Goal: Task Accomplishment & Management: Manage account settings

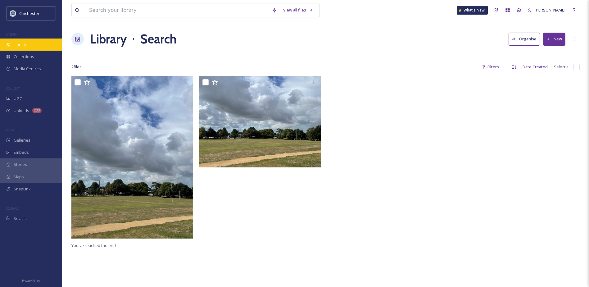
drag, startPoint x: 0, startPoint y: 0, endPoint x: 39, endPoint y: 43, distance: 58.5
click at [39, 43] on div "Library" at bounding box center [31, 45] width 62 height 12
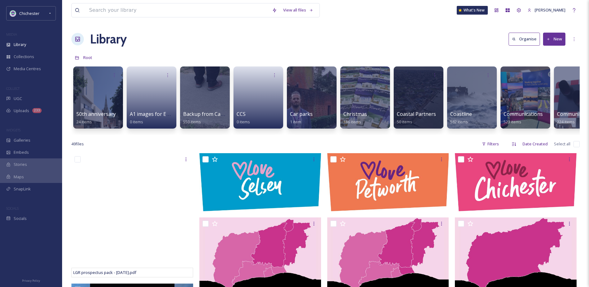
scroll to position [0, 49]
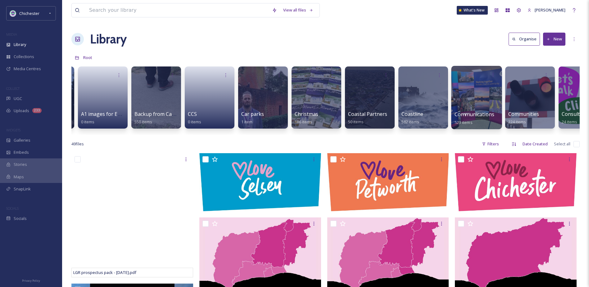
click at [471, 99] on div at bounding box center [476, 97] width 51 height 63
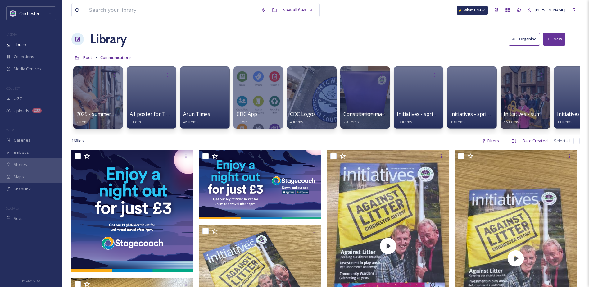
scroll to position [0, 827]
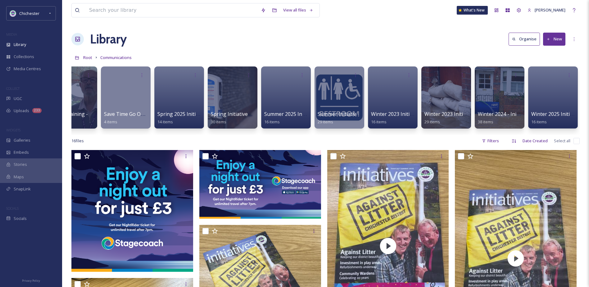
click at [559, 36] on button "New" at bounding box center [554, 39] width 22 height 13
click at [550, 76] on span "Folder" at bounding box center [547, 78] width 12 height 6
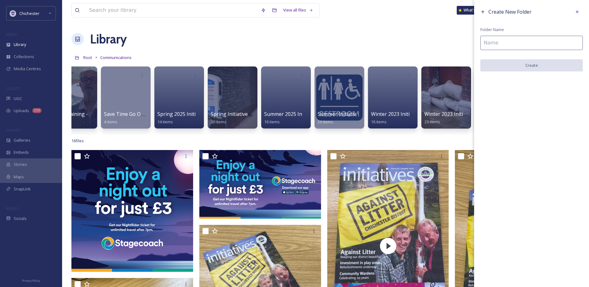
click at [485, 44] on input at bounding box center [531, 43] width 102 height 14
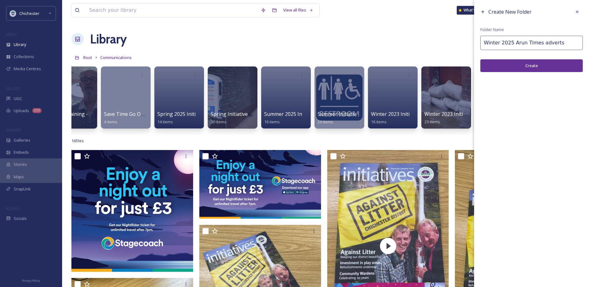
type input "Winter 2025 Arun Times adverts"
click at [559, 61] on button "Create" at bounding box center [531, 65] width 102 height 13
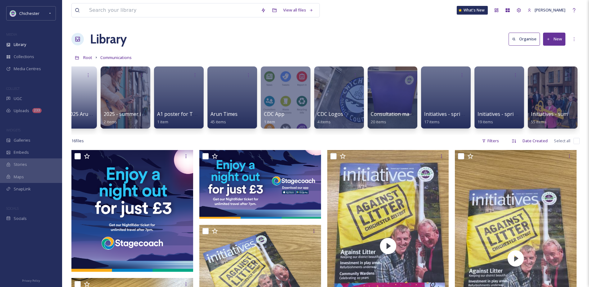
scroll to position [0, 0]
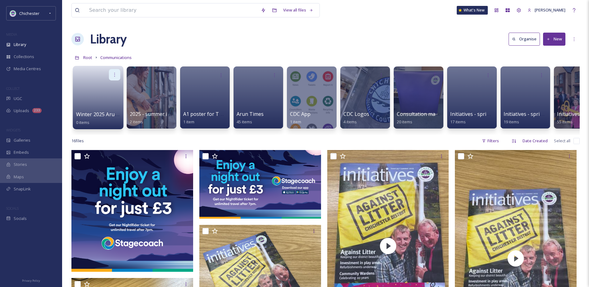
click at [116, 74] on icon at bounding box center [114, 74] width 5 height 5
click at [106, 87] on span "Edit / Share" at bounding box center [99, 88] width 22 height 6
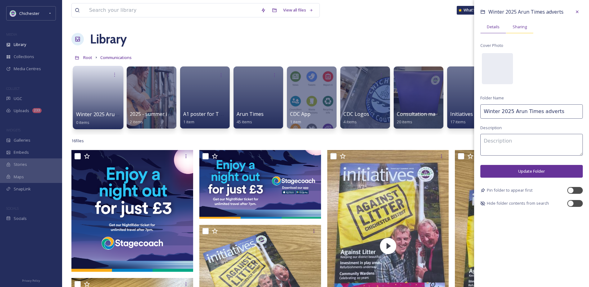
click at [517, 26] on span "Sharing" at bounding box center [520, 27] width 14 height 6
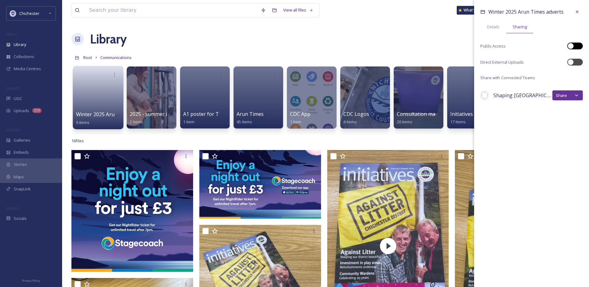
click at [577, 45] on div at bounding box center [578, 45] width 3 height 3
checkbox input "true"
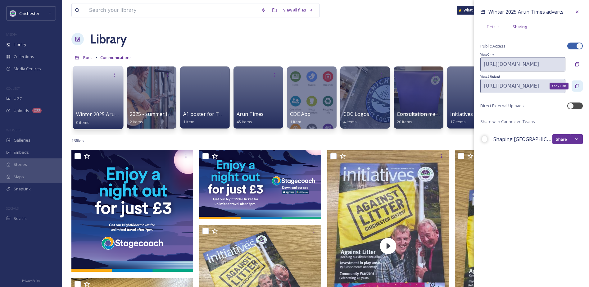
click at [578, 84] on icon at bounding box center [577, 86] width 5 height 5
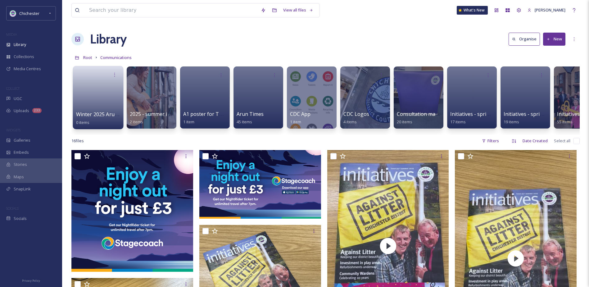
click at [102, 91] on link at bounding box center [98, 95] width 44 height 30
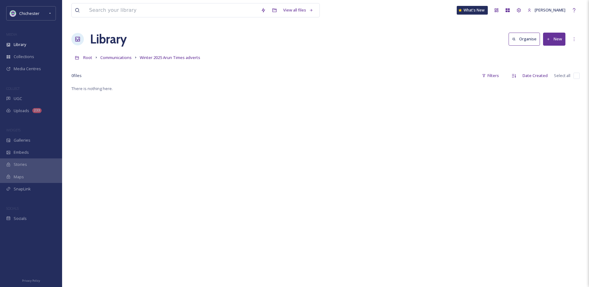
click at [550, 33] on button "New" at bounding box center [554, 39] width 22 height 13
click at [551, 49] on div "File Upload" at bounding box center [547, 54] width 35 height 12
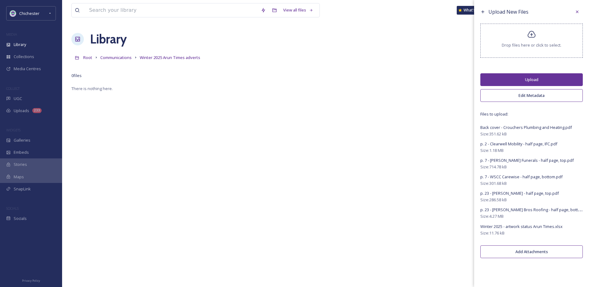
click at [510, 76] on button "Upload" at bounding box center [531, 79] width 102 height 13
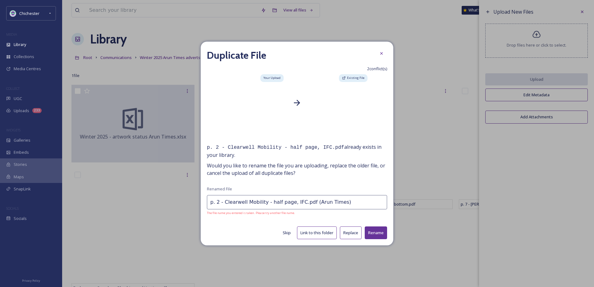
click at [376, 231] on button "Rename" at bounding box center [376, 232] width 22 height 13
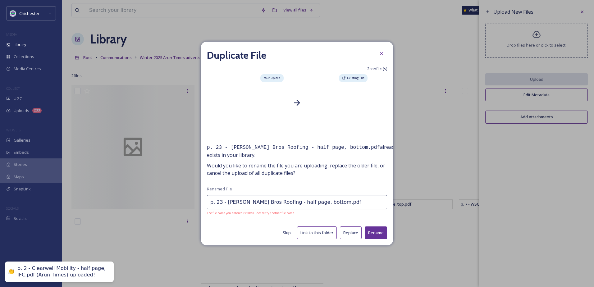
click at [344, 203] on input "p. 23 - [PERSON_NAME] Bros Roofing - half page, bottom.pdf" at bounding box center [297, 202] width 180 height 14
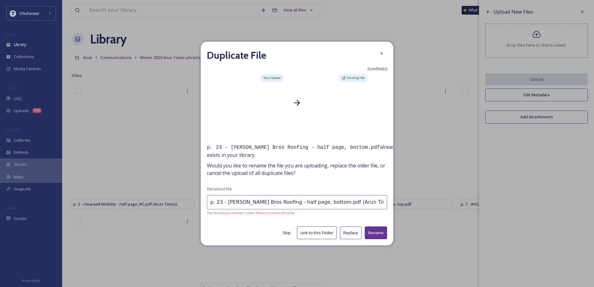
drag, startPoint x: 357, startPoint y: 200, endPoint x: 321, endPoint y: 204, distance: 36.8
click at [321, 204] on input "p. 23 - [PERSON_NAME] Bros Roofing - half page, bottom.pdf (Arun Times)" at bounding box center [297, 202] width 180 height 14
type input "p. 23 - [PERSON_NAME] Bros Roofing - half page, bottom.pdf (Arun Times)"
click at [383, 229] on button "Rename" at bounding box center [376, 232] width 22 height 13
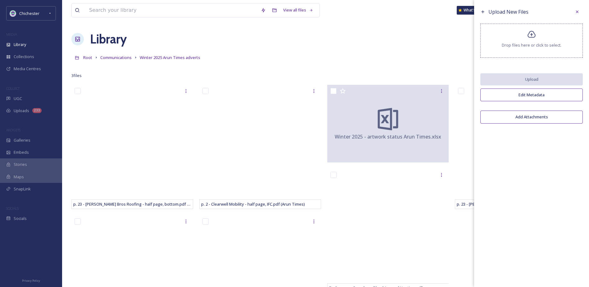
click at [370, 34] on div "Library Organise New" at bounding box center [325, 39] width 508 height 19
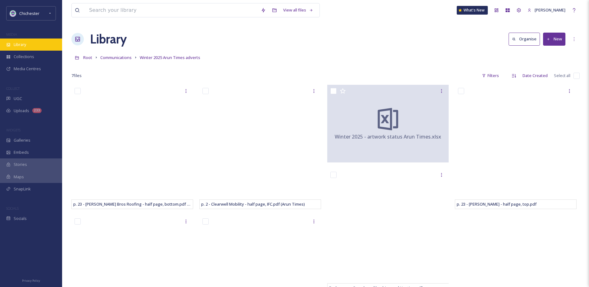
click at [21, 44] on span "Library" at bounding box center [20, 45] width 12 height 6
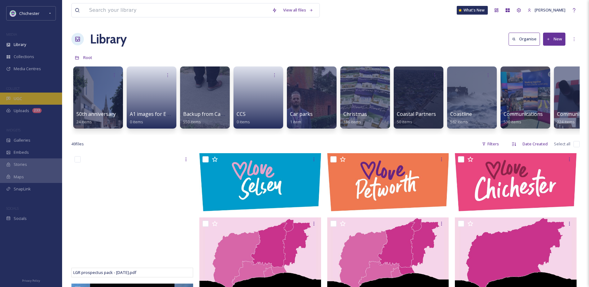
click at [35, 100] on div "UGC" at bounding box center [31, 99] width 62 height 12
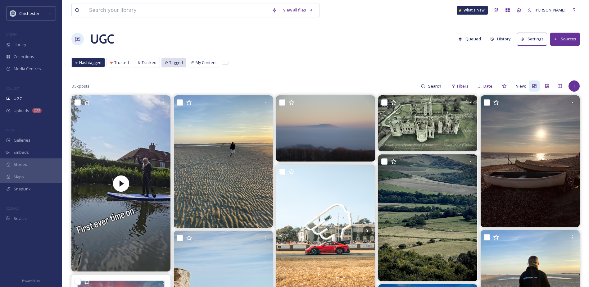
click at [168, 63] on div "Tagged" at bounding box center [174, 62] width 24 height 9
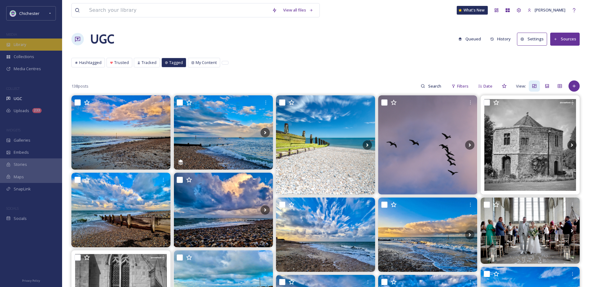
click at [26, 41] on div "Library" at bounding box center [31, 45] width 62 height 12
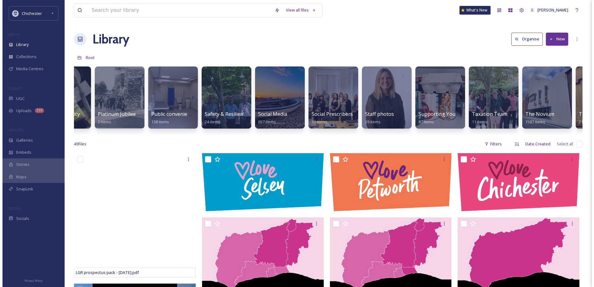
scroll to position [0, 2165]
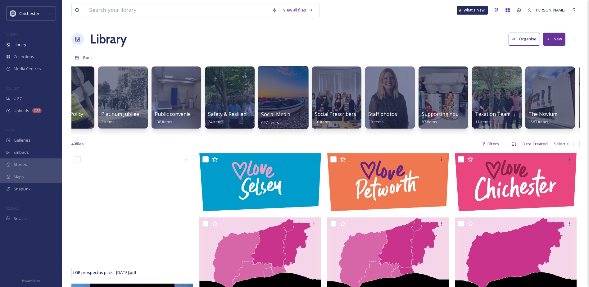
click at [293, 101] on div at bounding box center [283, 97] width 51 height 63
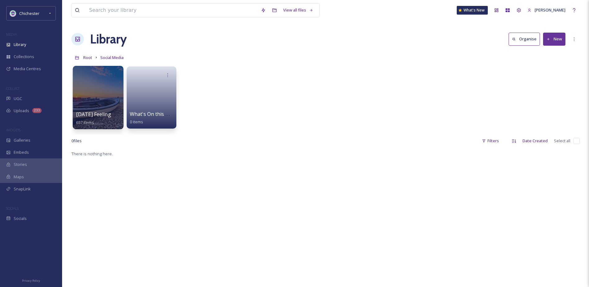
click at [92, 96] on div at bounding box center [98, 97] width 51 height 63
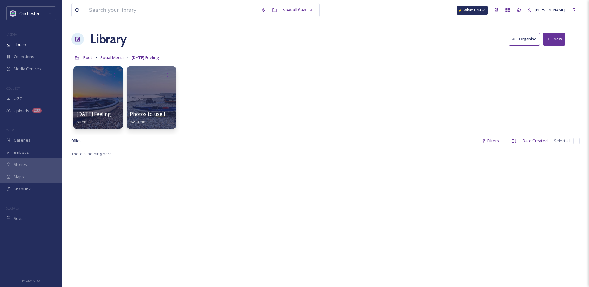
click at [92, 96] on div at bounding box center [98, 97] width 50 height 62
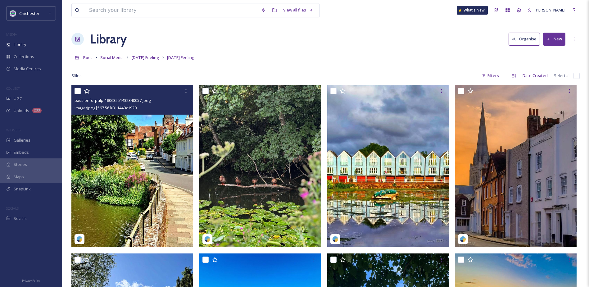
click at [146, 152] on img at bounding box center [132, 166] width 122 height 162
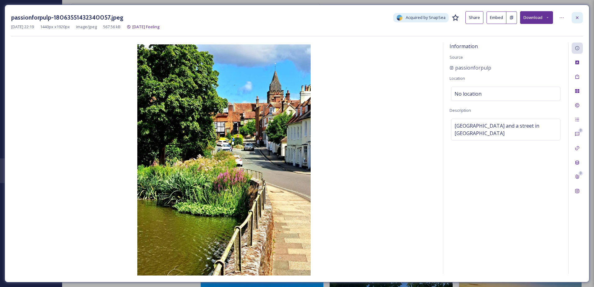
click at [581, 15] on div at bounding box center [576, 17] width 11 height 11
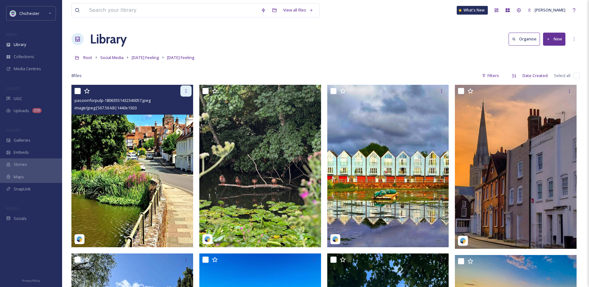
click at [188, 88] on div at bounding box center [185, 90] width 11 height 11
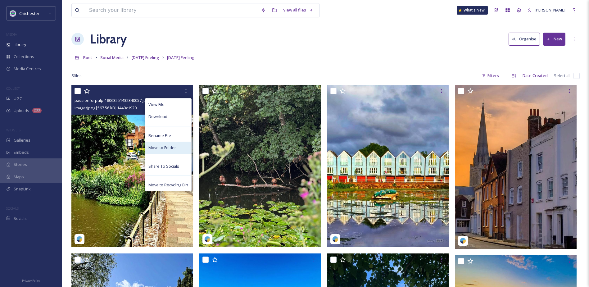
click at [167, 146] on span "Move to Folder" at bounding box center [162, 148] width 28 height 6
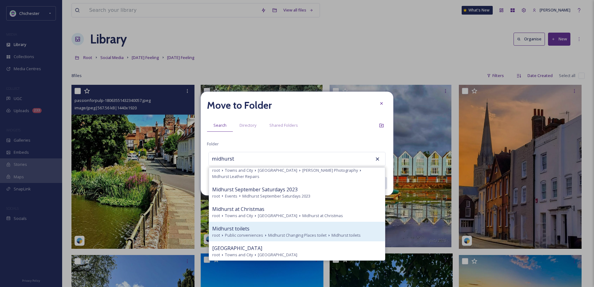
scroll to position [76, 0]
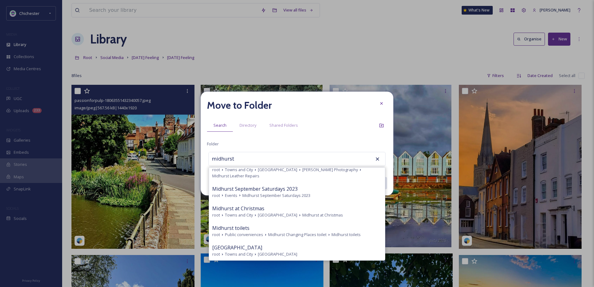
click at [270, 250] on div "Midhurst town" at bounding box center [297, 247] width 170 height 7
type input "Midhurst town"
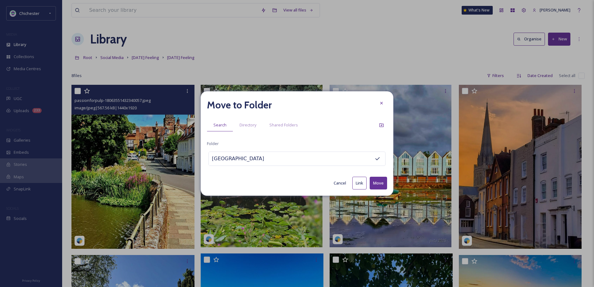
click at [378, 179] on button "Move" at bounding box center [378, 183] width 17 height 13
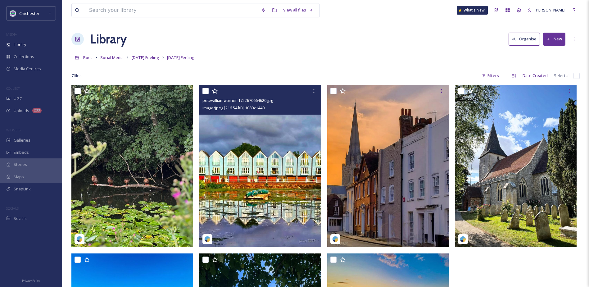
click at [270, 215] on img at bounding box center [260, 166] width 122 height 162
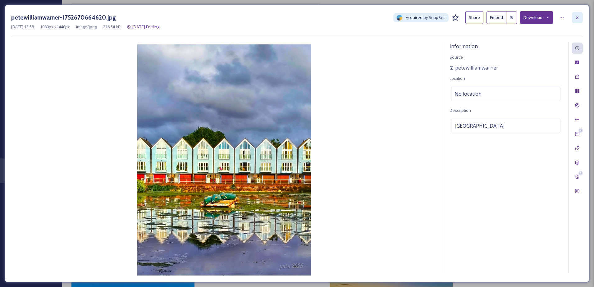
click at [574, 19] on div at bounding box center [576, 17] width 11 height 11
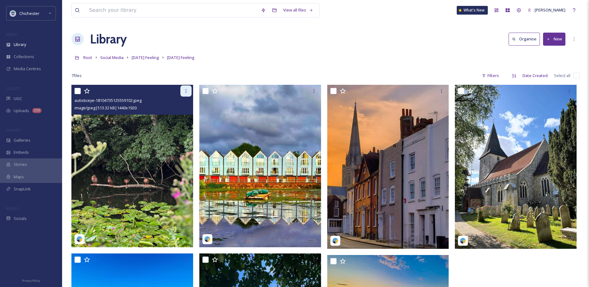
click at [187, 88] on div at bounding box center [185, 90] width 11 height 11
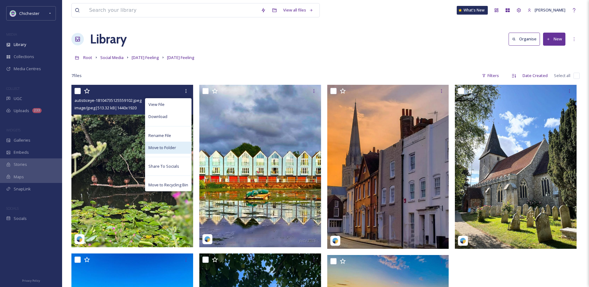
click at [167, 146] on span "Move to Folder" at bounding box center [162, 148] width 28 height 6
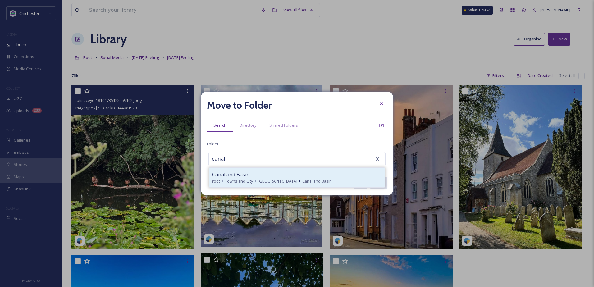
click at [238, 175] on span "Canal and Basin" at bounding box center [230, 174] width 37 height 7
type input "Canal and Basin"
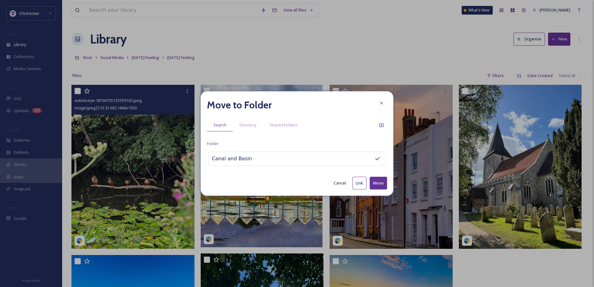
click at [373, 179] on button "Move" at bounding box center [378, 183] width 17 height 13
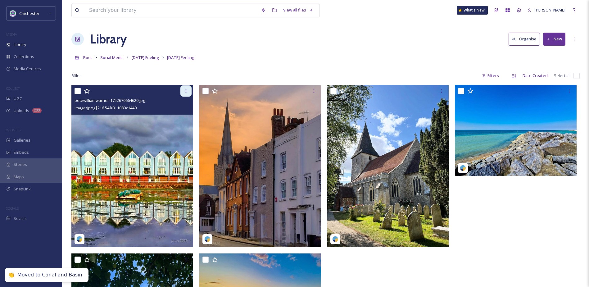
click at [183, 94] on div at bounding box center [185, 90] width 11 height 11
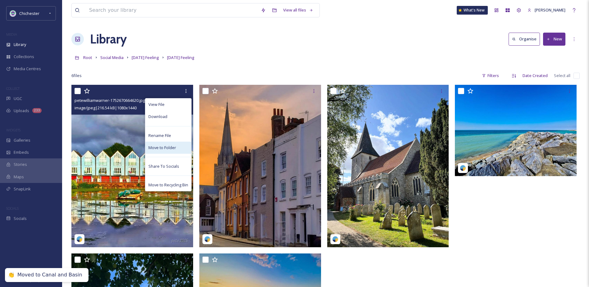
click at [163, 147] on span "Move to Folder" at bounding box center [162, 148] width 28 height 6
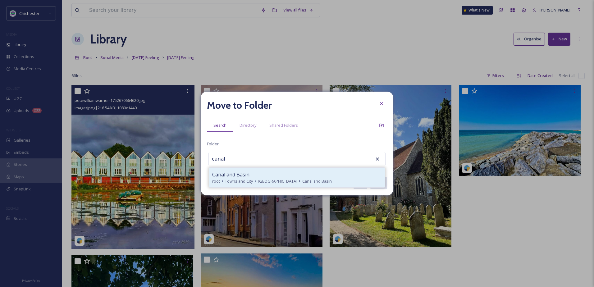
click at [308, 178] on span "Canal and Basin" at bounding box center [316, 181] width 29 height 6
type input "Canal and Basin"
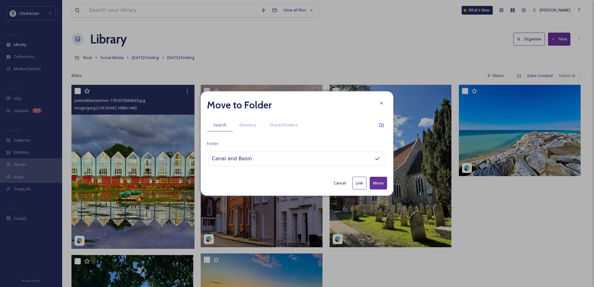
click at [374, 178] on button "Move" at bounding box center [378, 183] width 17 height 13
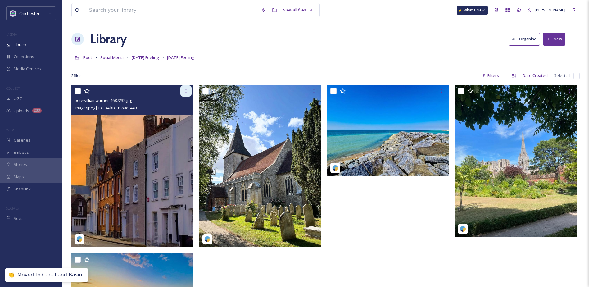
click at [185, 94] on div at bounding box center [185, 90] width 11 height 11
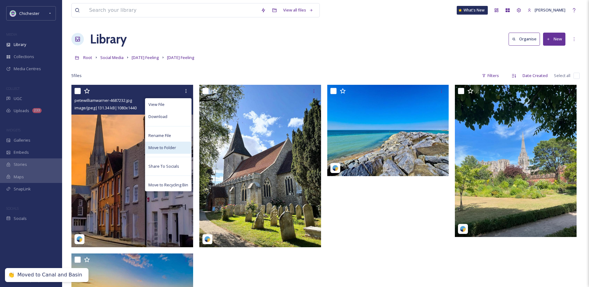
click at [158, 146] on span "Move to Folder" at bounding box center [162, 148] width 28 height 6
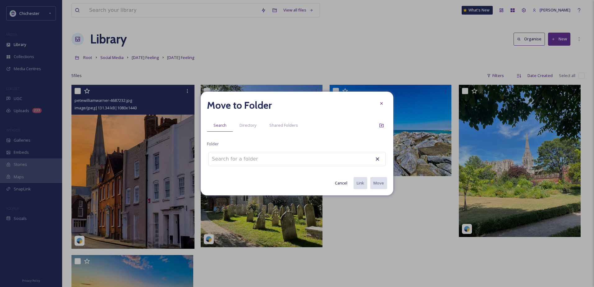
click at [227, 156] on input at bounding box center [243, 159] width 68 height 14
type input "c"
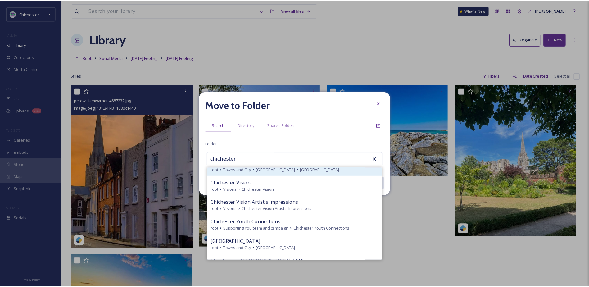
scroll to position [248, 0]
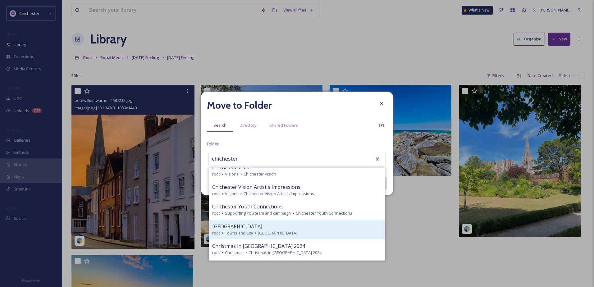
click at [263, 230] on span "Chichester city" at bounding box center [277, 233] width 39 height 6
type input "Chichester city"
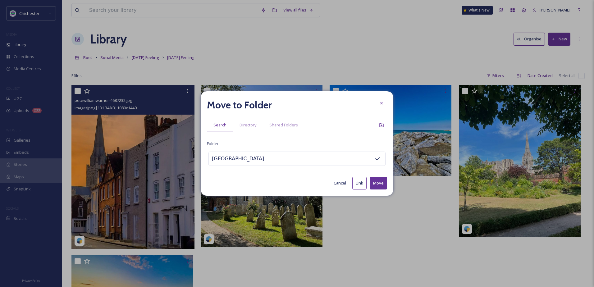
click at [379, 179] on button "Move" at bounding box center [378, 183] width 17 height 13
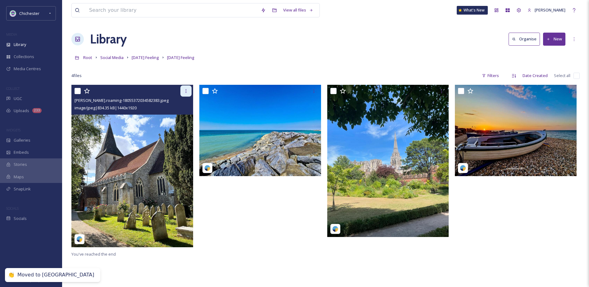
click at [189, 89] on div at bounding box center [185, 90] width 11 height 11
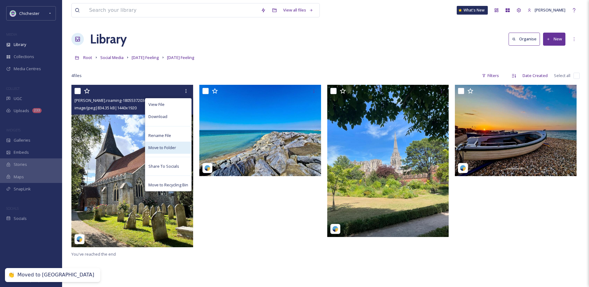
click at [161, 151] on div "Move to Folder" at bounding box center [168, 148] width 46 height 12
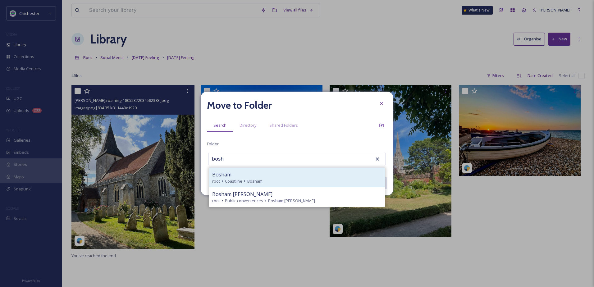
click at [242, 181] on icon at bounding box center [244, 181] width 5 height 5
type input "Bosham"
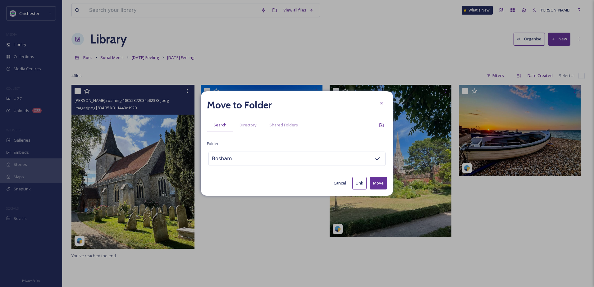
click at [374, 183] on button "Move" at bounding box center [378, 183] width 17 height 13
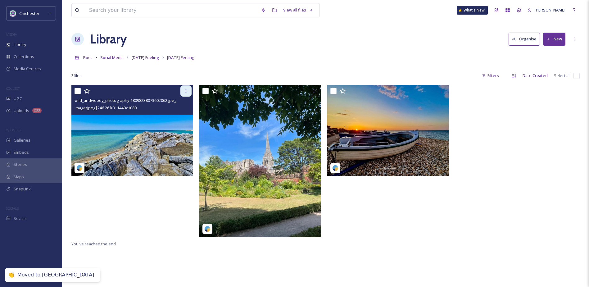
click at [188, 87] on div at bounding box center [185, 90] width 11 height 11
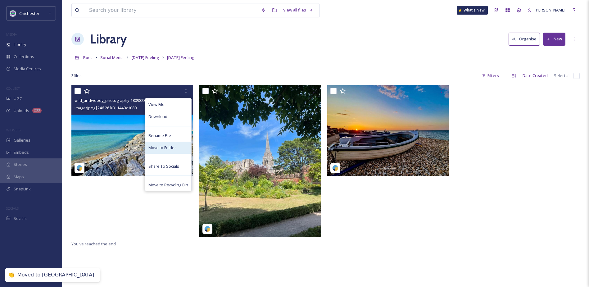
click at [164, 148] on span "Move to Folder" at bounding box center [162, 148] width 28 height 6
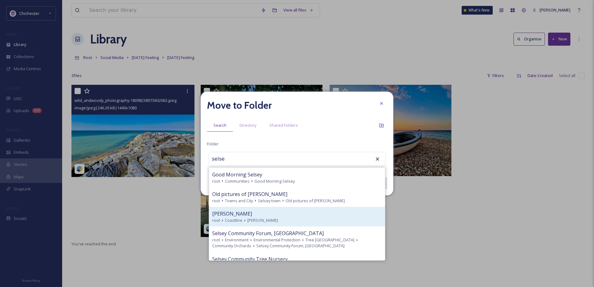
click at [252, 214] on div "Selsey" at bounding box center [297, 213] width 170 height 7
type input "Selsey"
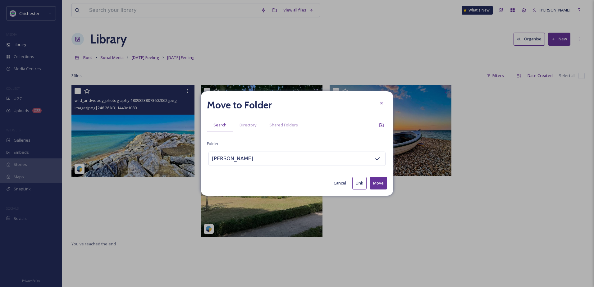
click at [377, 180] on button "Move" at bounding box center [378, 183] width 17 height 13
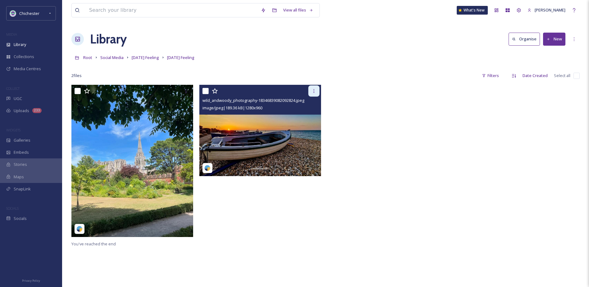
click at [316, 91] on icon at bounding box center [313, 90] width 5 height 5
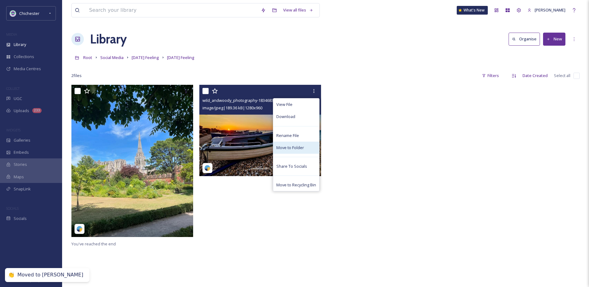
click at [287, 147] on span "Move to Folder" at bounding box center [290, 148] width 28 height 6
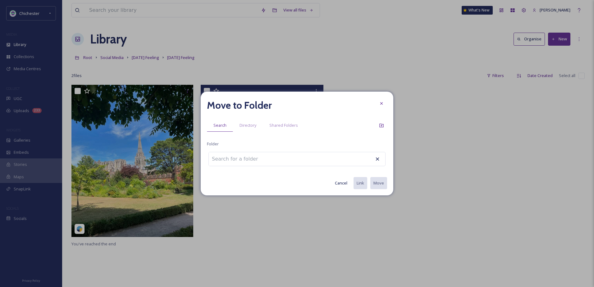
click at [302, 156] on div at bounding box center [296, 159] width 177 height 14
click at [242, 160] on input at bounding box center [243, 159] width 68 height 14
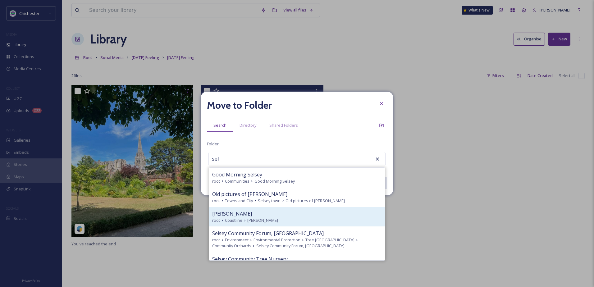
click at [264, 211] on div "Selsey" at bounding box center [297, 213] width 170 height 7
type input "Selsey"
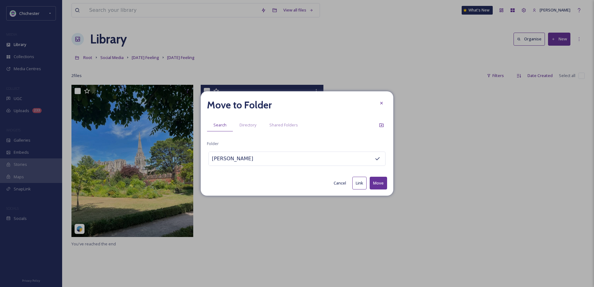
click at [376, 184] on button "Move" at bounding box center [378, 183] width 17 height 13
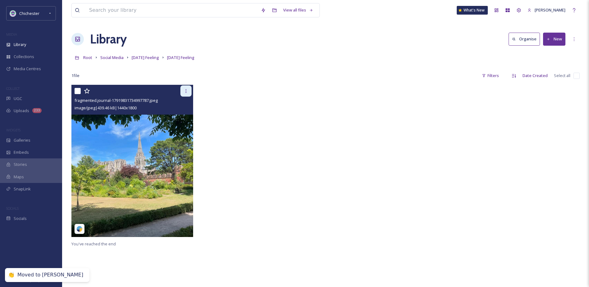
click at [190, 93] on div at bounding box center [185, 90] width 11 height 11
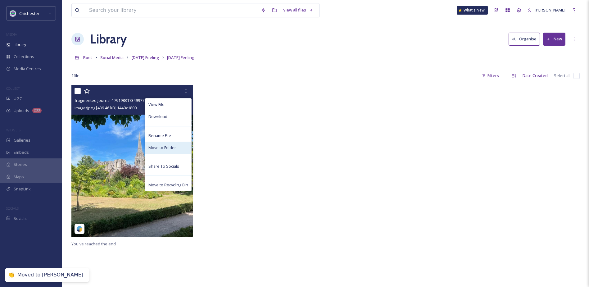
click at [161, 148] on span "Move to Folder" at bounding box center [162, 148] width 28 height 6
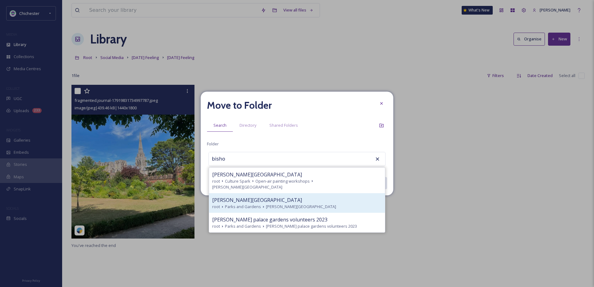
click at [267, 197] on span "Bishop's Palace Gardens" at bounding box center [257, 199] width 90 height 7
type input "Bishop's Palace Gardens"
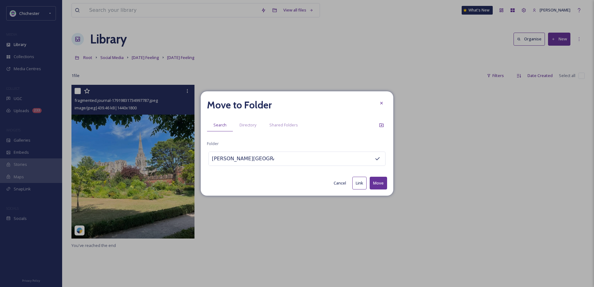
click at [381, 179] on button "Move" at bounding box center [378, 183] width 17 height 13
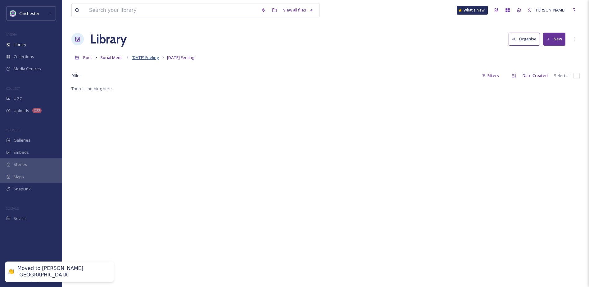
click at [143, 59] on span "Friday Feeling" at bounding box center [145, 58] width 27 height 6
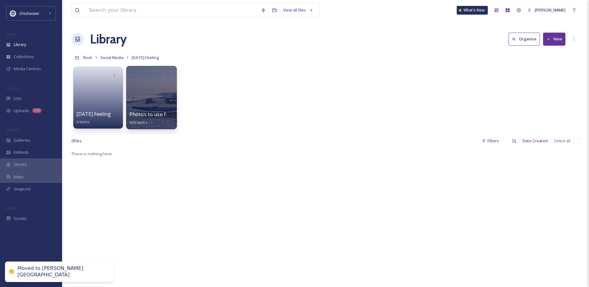
click at [150, 95] on div at bounding box center [151, 97] width 51 height 63
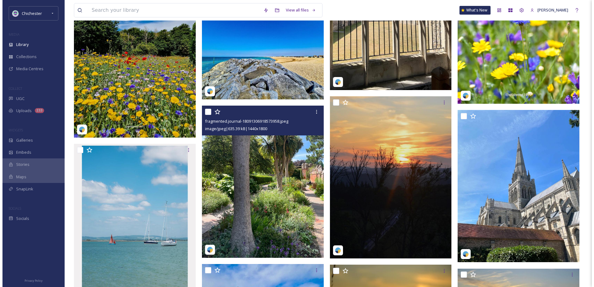
scroll to position [3416, 0]
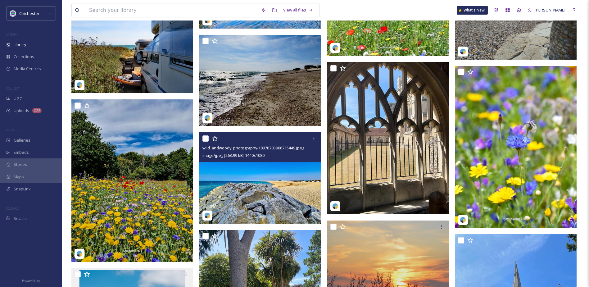
click at [262, 162] on img at bounding box center [260, 177] width 122 height 91
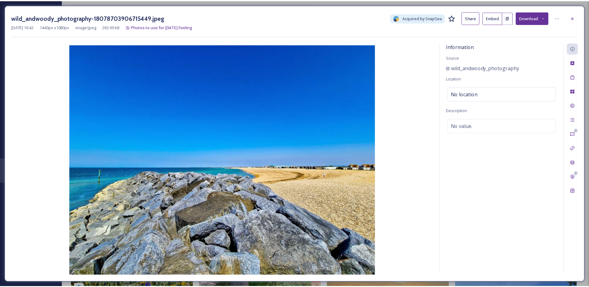
scroll to position [3448, 0]
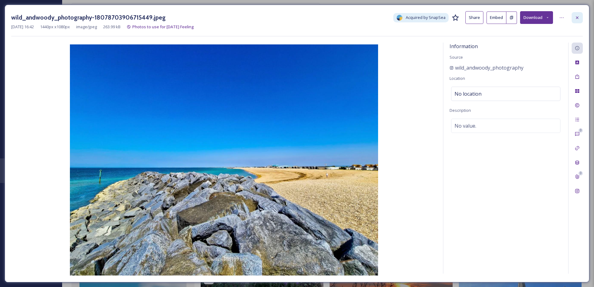
click at [573, 18] on div at bounding box center [576, 17] width 11 height 11
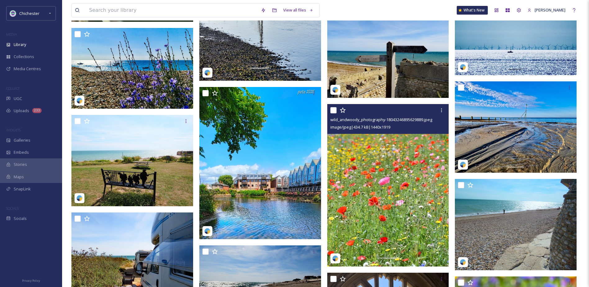
scroll to position [3169, 0]
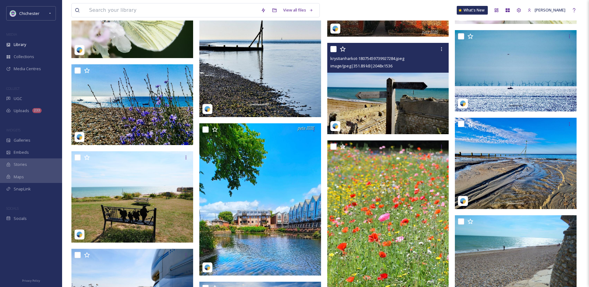
click at [373, 118] on img at bounding box center [388, 88] width 122 height 91
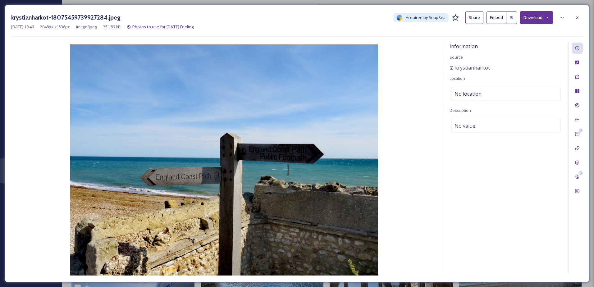
click at [580, 14] on div at bounding box center [576, 17] width 11 height 11
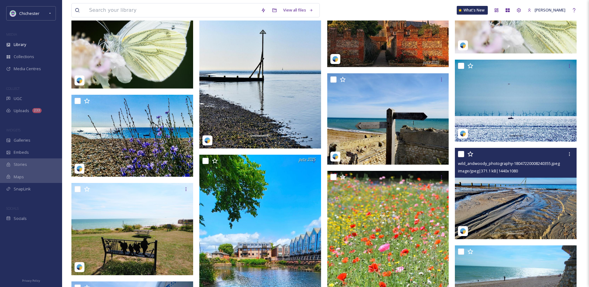
click at [531, 202] on img at bounding box center [516, 193] width 122 height 91
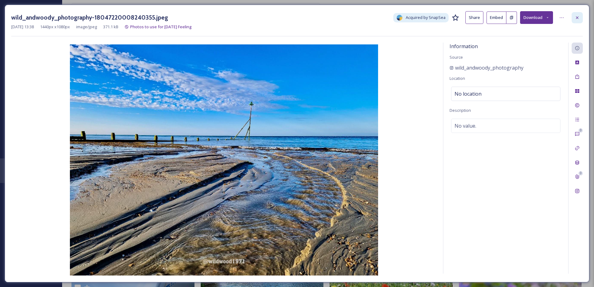
click at [579, 19] on icon at bounding box center [576, 17] width 5 height 5
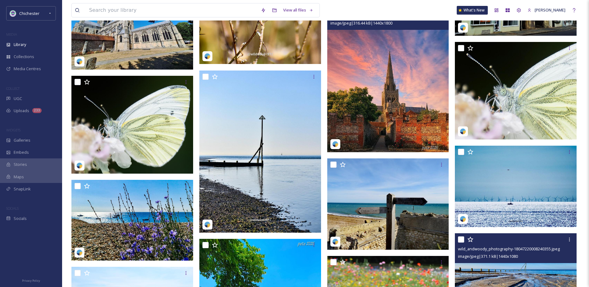
scroll to position [2983, 0]
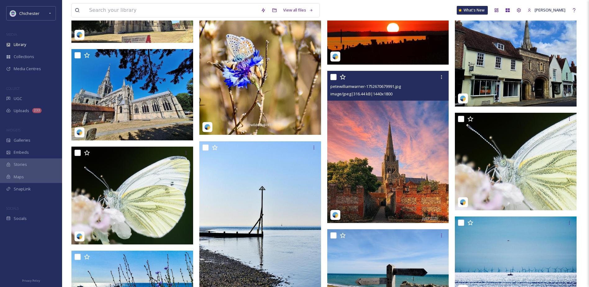
click at [334, 76] on input "checkbox" at bounding box center [333, 77] width 6 height 6
checkbox input "true"
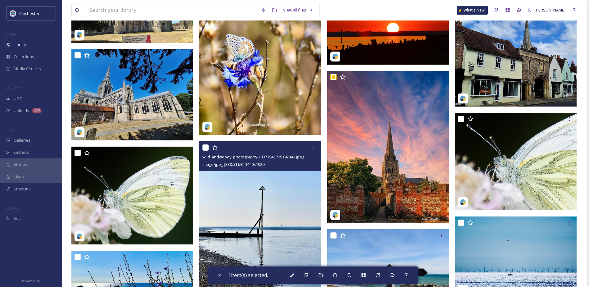
click at [204, 148] on input "checkbox" at bounding box center [205, 147] width 6 height 6
checkbox input "true"
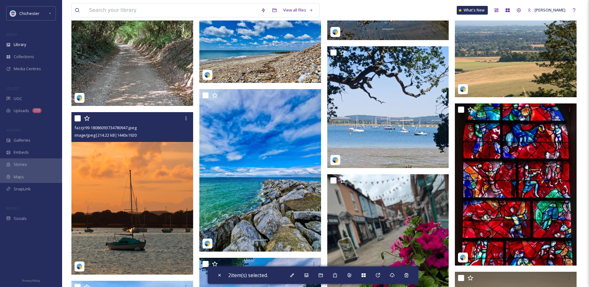
scroll to position [2144, 0]
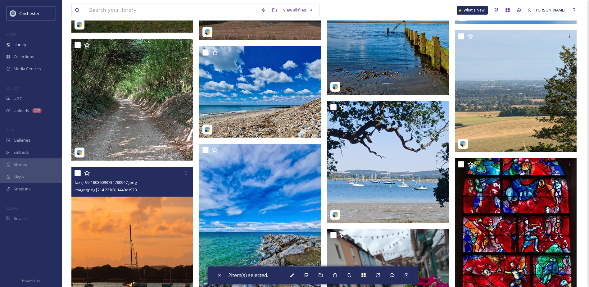
click at [135, 244] on img at bounding box center [132, 248] width 122 height 162
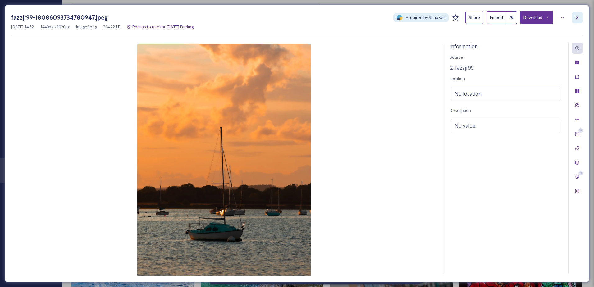
click at [576, 16] on icon at bounding box center [576, 17] width 5 height 5
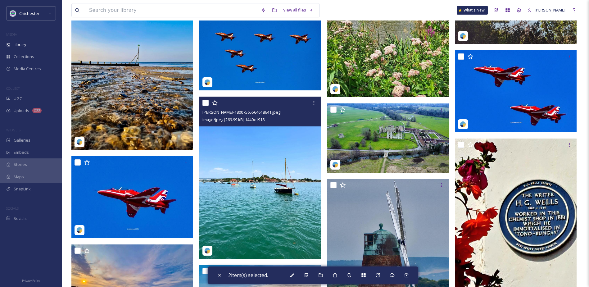
scroll to position [1647, 0]
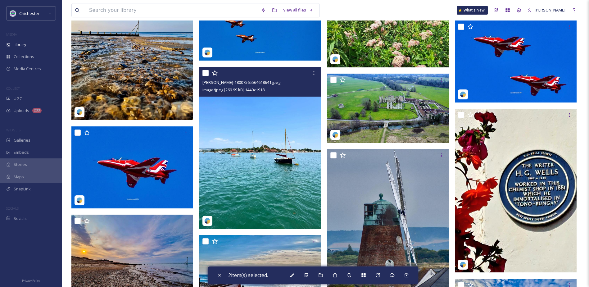
click at [206, 71] on input "checkbox" at bounding box center [205, 73] width 6 height 6
checkbox input "true"
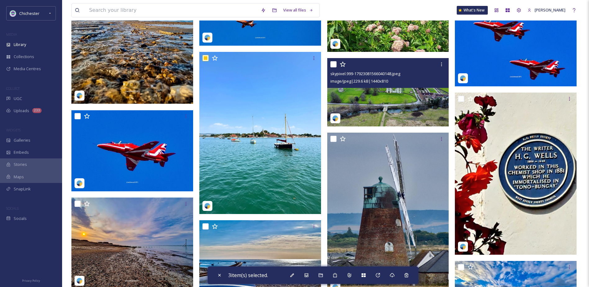
click at [333, 65] on input "checkbox" at bounding box center [333, 64] width 6 height 6
checkbox input "true"
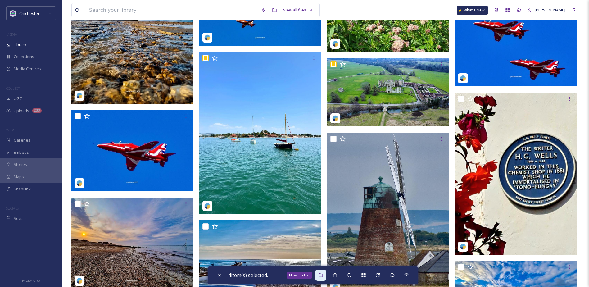
click at [323, 276] on icon at bounding box center [321, 275] width 4 height 4
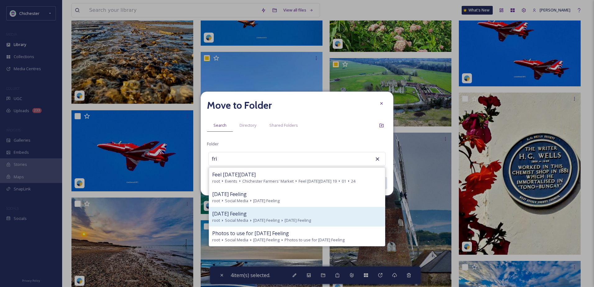
click at [240, 212] on span "Next Friday Feeling" at bounding box center [229, 213] width 34 height 7
type input "Next Friday Feeling"
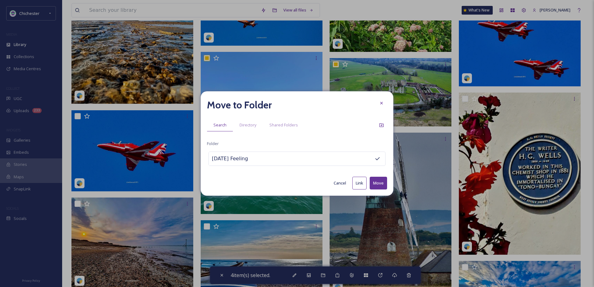
click at [380, 185] on button "Move" at bounding box center [378, 183] width 17 height 13
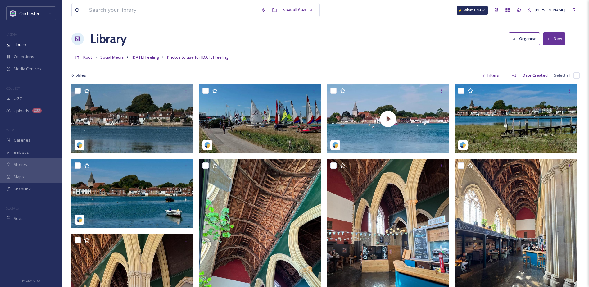
scroll to position [0, 0]
click at [154, 57] on span "Friday Feeling" at bounding box center [145, 58] width 27 height 6
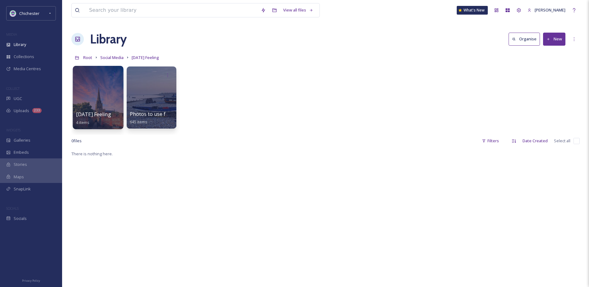
click at [104, 97] on div at bounding box center [98, 97] width 51 height 63
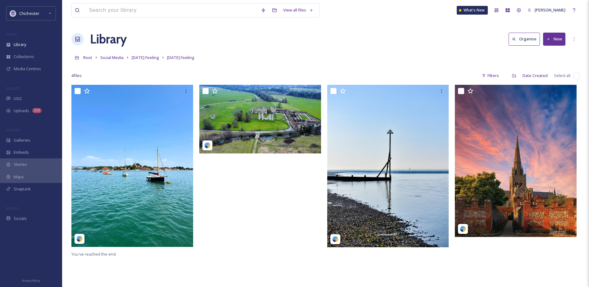
click at [576, 75] on input "checkbox" at bounding box center [577, 76] width 6 height 6
checkbox input "true"
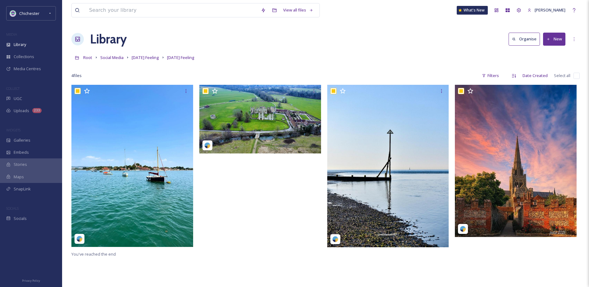
checkbox input "true"
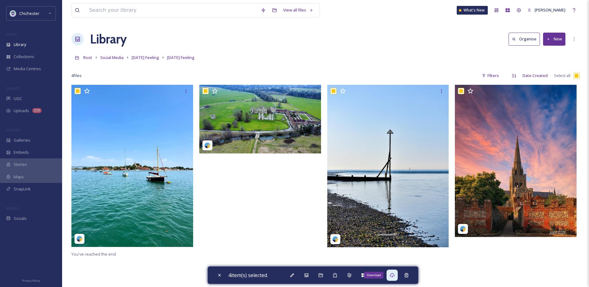
click at [398, 274] on div "Download" at bounding box center [392, 275] width 11 height 11
click at [219, 282] on div "4 item(s) selected." at bounding box center [313, 274] width 211 height 17
click at [220, 274] on icon at bounding box center [219, 275] width 5 height 5
checkbox input "false"
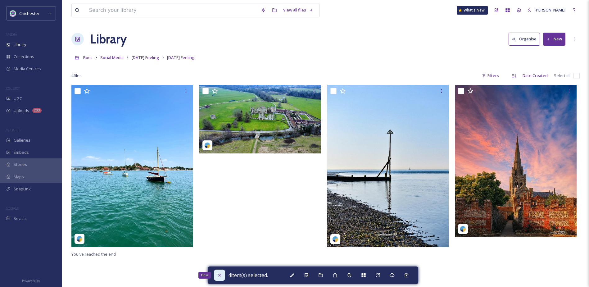
checkbox input "false"
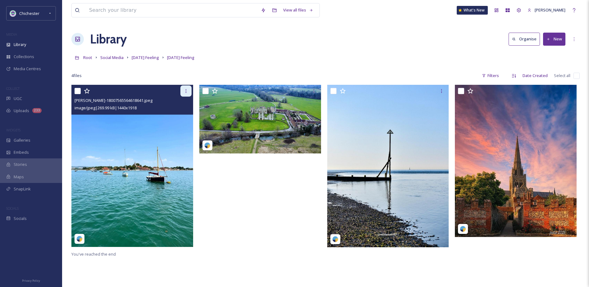
click at [186, 88] on icon at bounding box center [186, 90] width 5 height 5
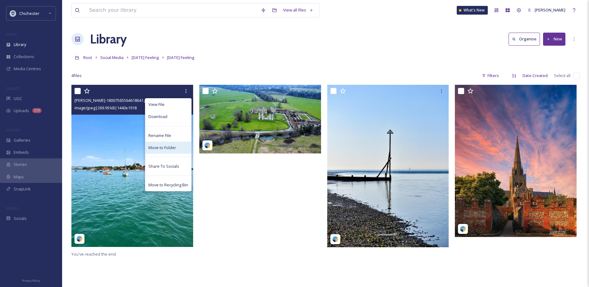
click at [156, 146] on span "Move to Folder" at bounding box center [162, 148] width 28 height 6
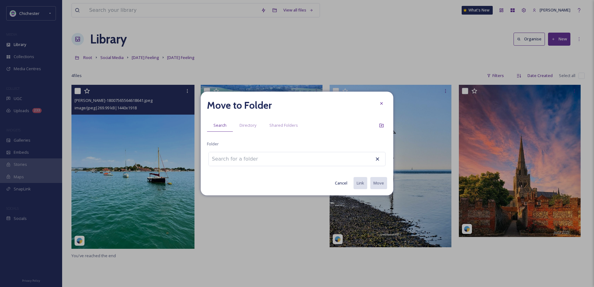
click at [335, 181] on button "Cancel" at bounding box center [341, 183] width 19 height 12
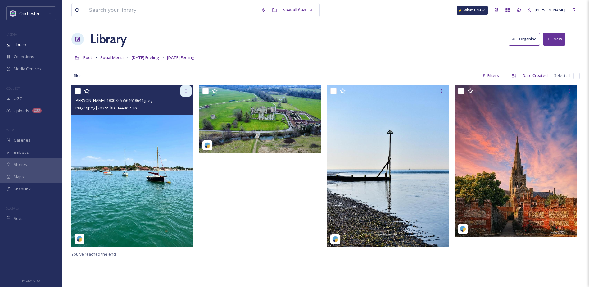
click at [186, 89] on icon at bounding box center [185, 91] width 1 height 4
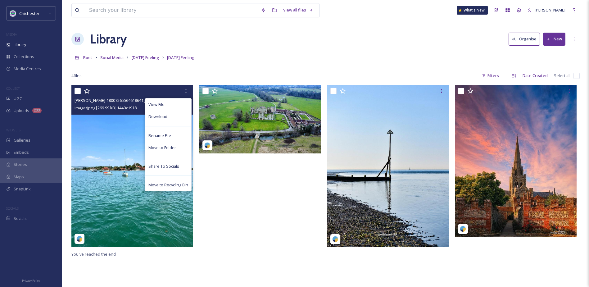
click at [114, 177] on img at bounding box center [132, 166] width 122 height 162
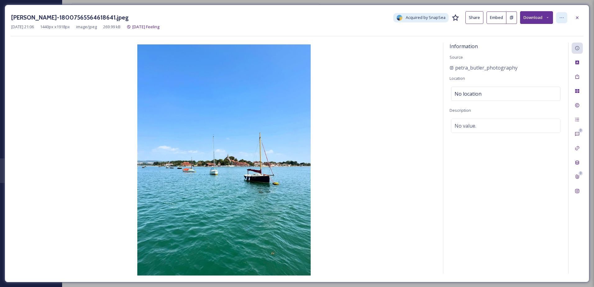
click at [564, 18] on icon at bounding box center [561, 17] width 5 height 5
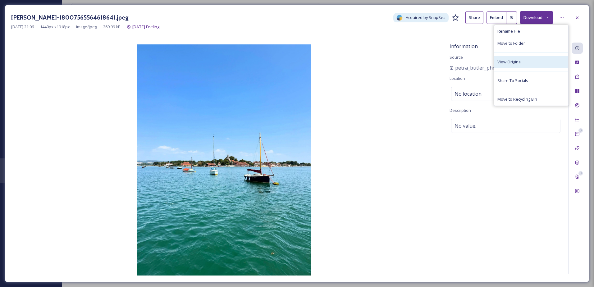
click at [512, 61] on span "View Original" at bounding box center [509, 62] width 24 height 6
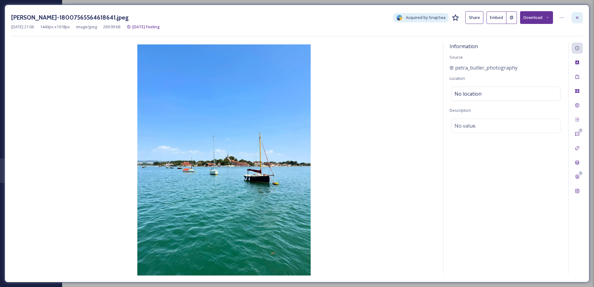
click at [576, 20] on div at bounding box center [576, 17] width 11 height 11
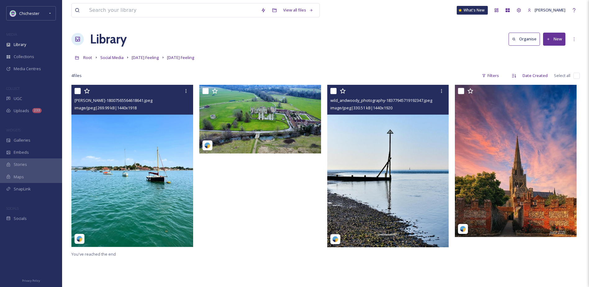
click at [387, 159] on img at bounding box center [388, 166] width 122 height 162
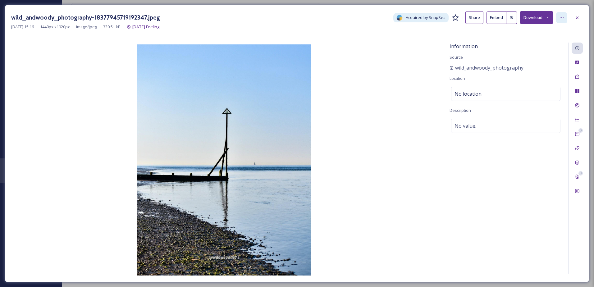
click at [561, 21] on div at bounding box center [561, 17] width 11 height 11
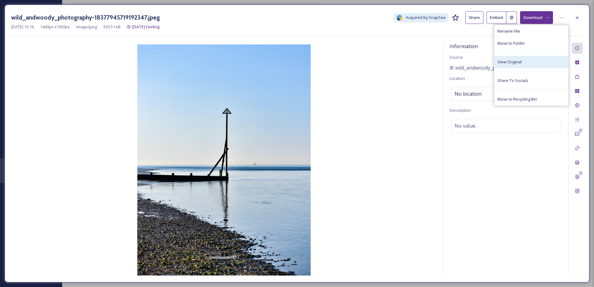
click at [522, 62] on div "View Original" at bounding box center [531, 62] width 74 height 12
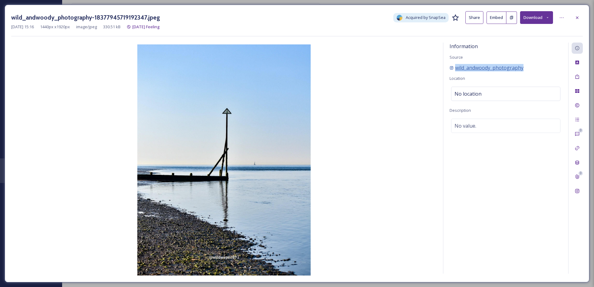
drag, startPoint x: 527, startPoint y: 70, endPoint x: 455, endPoint y: 70, distance: 71.7
click at [455, 70] on div "wild_andwoody_photography" at bounding box center [505, 67] width 112 height 7
copy span "wild_andwoody_photography"
click at [572, 17] on div at bounding box center [576, 17] width 11 height 11
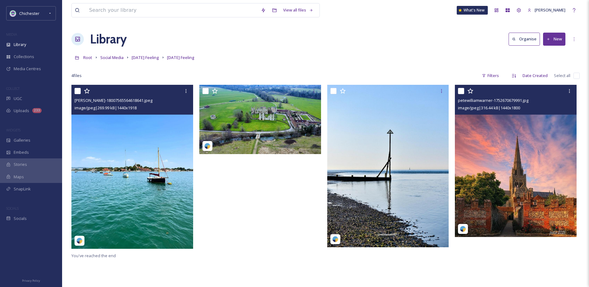
click at [547, 167] on img at bounding box center [516, 161] width 122 height 152
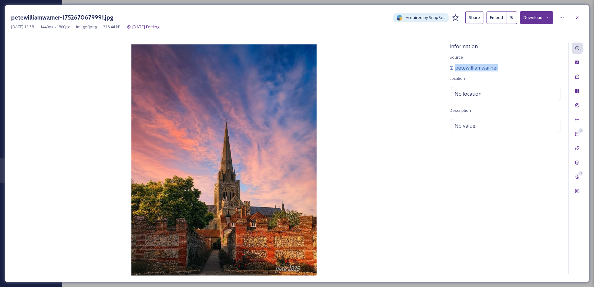
drag, startPoint x: 505, startPoint y: 70, endPoint x: 452, endPoint y: 68, distance: 52.8
click at [452, 68] on div "petewilliamwarner" at bounding box center [505, 67] width 112 height 7
drag, startPoint x: 452, startPoint y: 68, endPoint x: 468, endPoint y: 67, distance: 15.2
copy span "petewilliamwarner"
click at [574, 14] on div at bounding box center [576, 17] width 11 height 11
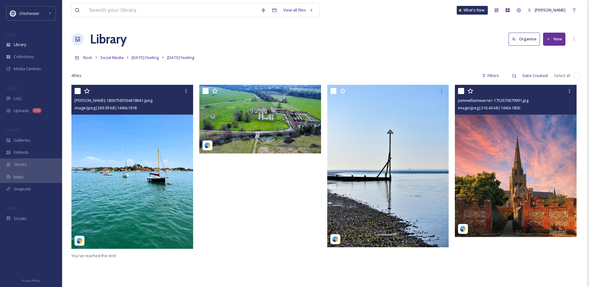
click at [167, 191] on img at bounding box center [132, 167] width 123 height 164
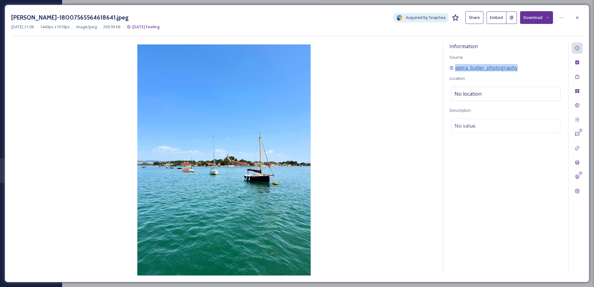
drag, startPoint x: 500, startPoint y: 70, endPoint x: 455, endPoint y: 65, distance: 45.0
click at [455, 65] on div "petra_butler_photography" at bounding box center [505, 67] width 112 height 7
drag, startPoint x: 455, startPoint y: 65, endPoint x: 460, endPoint y: 66, distance: 5.3
copy span "petra_butler_photography"
click at [573, 18] on div at bounding box center [576, 17] width 11 height 11
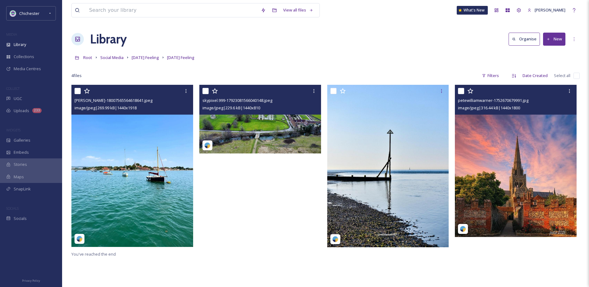
click at [282, 129] on img at bounding box center [260, 119] width 122 height 69
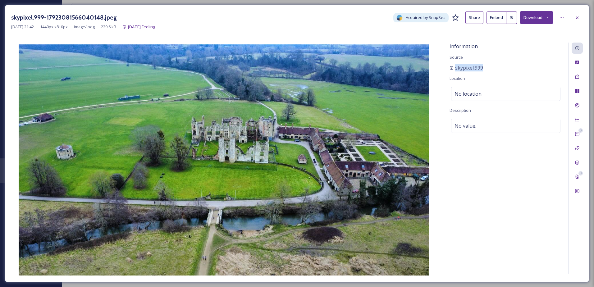
drag, startPoint x: 488, startPoint y: 66, endPoint x: 449, endPoint y: 67, distance: 39.1
click at [449, 67] on div "Information Source skypixel.999 Location No location Description No value." at bounding box center [505, 158] width 125 height 231
drag, startPoint x: 449, startPoint y: 67, endPoint x: 463, endPoint y: 69, distance: 14.4
copy span "skypixel.999"
click at [574, 18] on div at bounding box center [576, 17] width 11 height 11
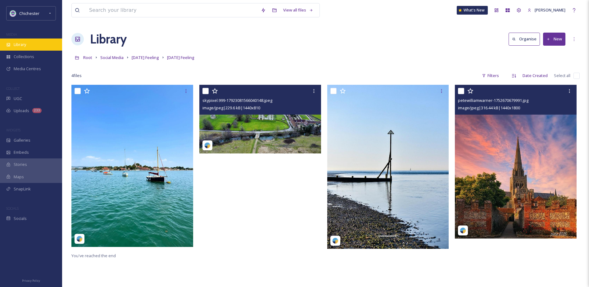
click at [36, 42] on div "Library" at bounding box center [31, 45] width 62 height 12
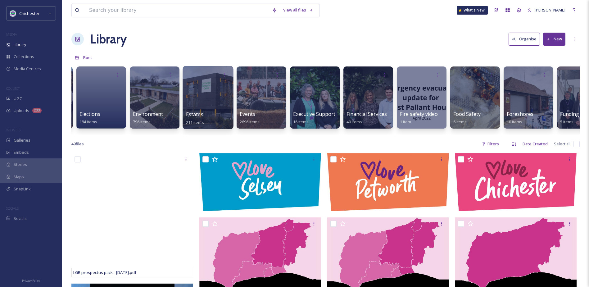
scroll to position [0, 1044]
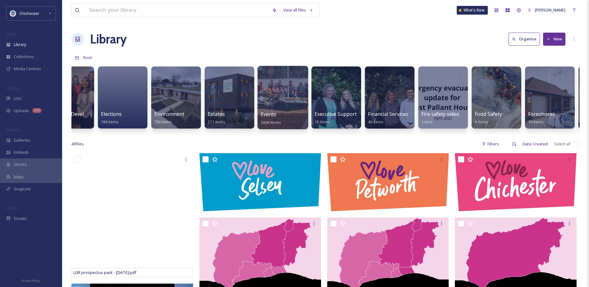
click at [274, 97] on div at bounding box center [282, 97] width 51 height 63
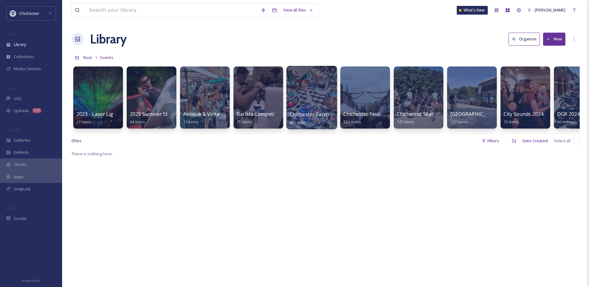
click at [326, 95] on div at bounding box center [311, 97] width 51 height 63
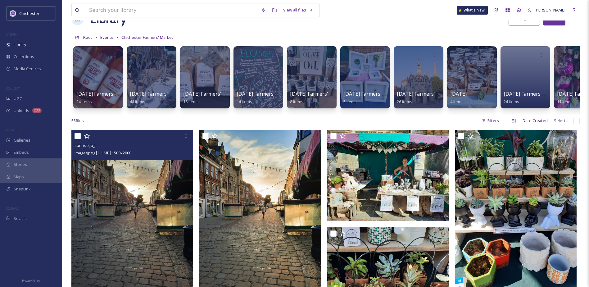
scroll to position [31, 0]
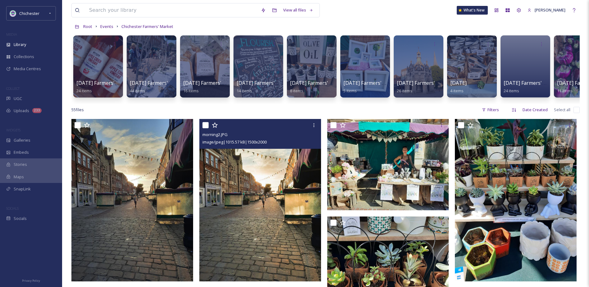
click at [252, 203] on img at bounding box center [260, 200] width 122 height 162
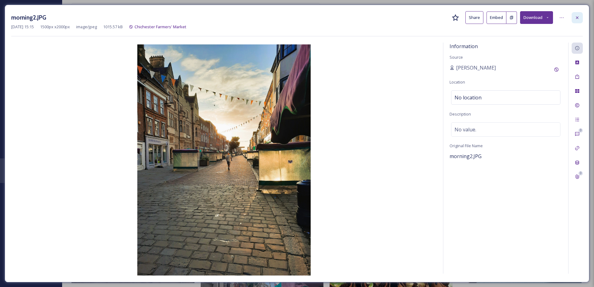
click at [574, 19] on div at bounding box center [576, 17] width 11 height 11
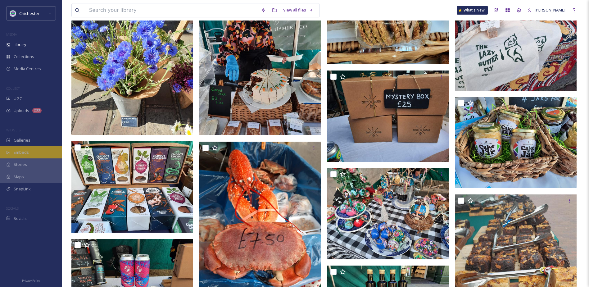
scroll to position [1553, 0]
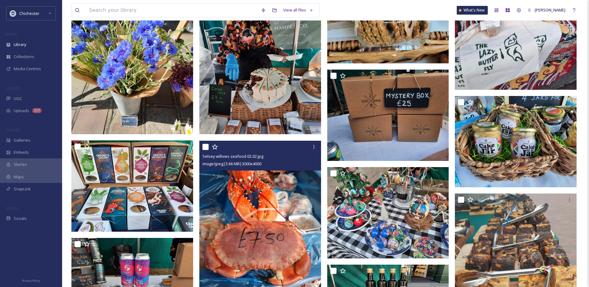
click at [206, 149] on input "checkbox" at bounding box center [205, 147] width 6 height 6
checkbox input "true"
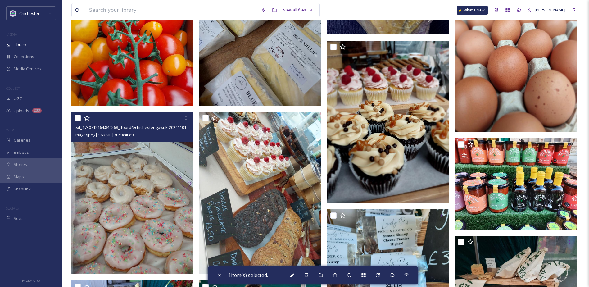
scroll to position [1211, 0]
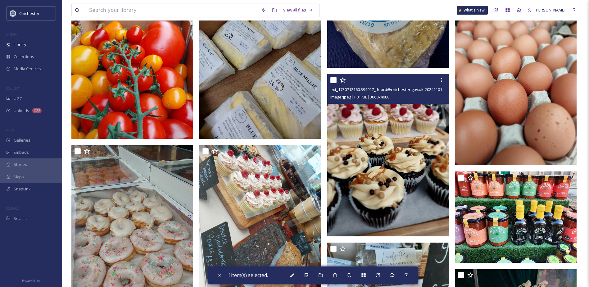
click at [334, 83] on input "checkbox" at bounding box center [333, 80] width 6 height 6
checkbox input "true"
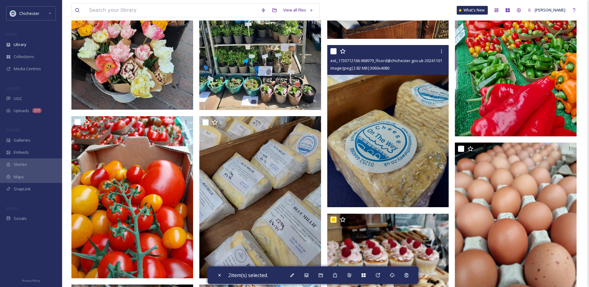
scroll to position [1056, 0]
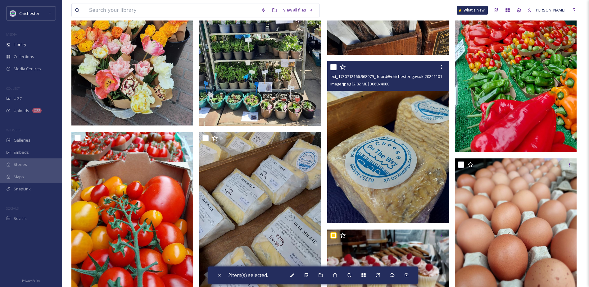
click at [333, 70] on input "checkbox" at bounding box center [333, 67] width 6 height 6
checkbox input "true"
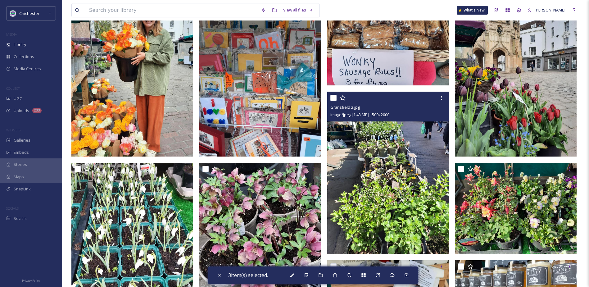
scroll to position [652, 0]
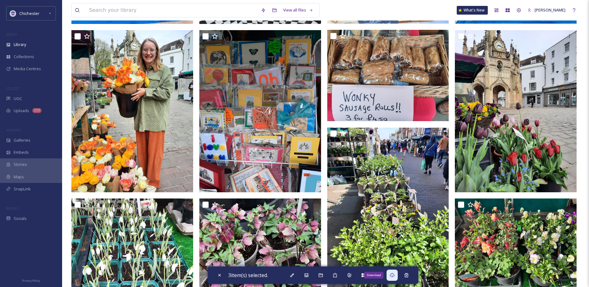
click at [395, 274] on icon at bounding box center [392, 275] width 5 height 5
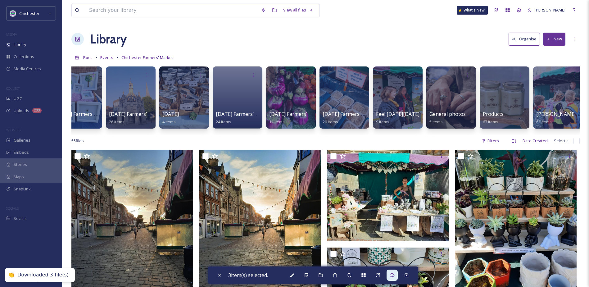
scroll to position [0, 346]
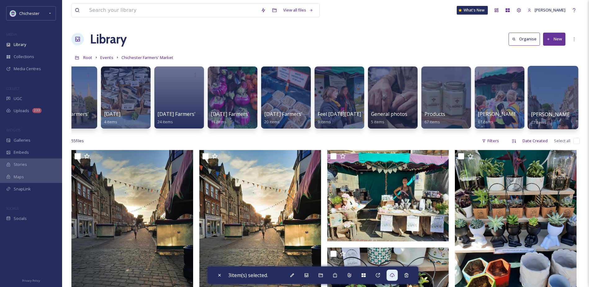
click at [543, 104] on div at bounding box center [553, 97] width 51 height 63
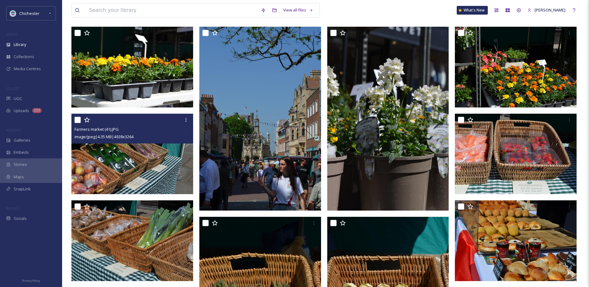
scroll to position [248, 0]
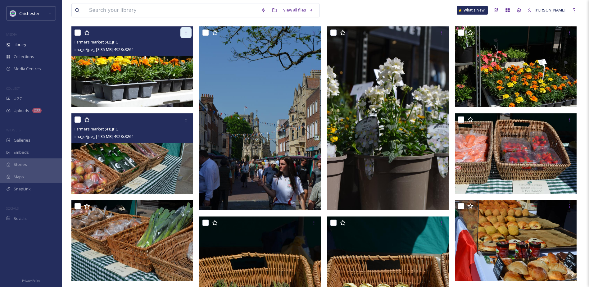
click at [191, 33] on div at bounding box center [185, 32] width 11 height 11
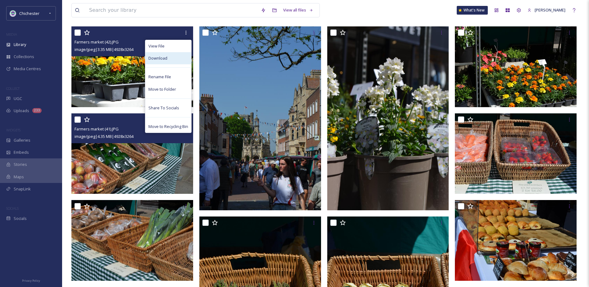
click at [164, 62] on div "Download" at bounding box center [168, 58] width 46 height 12
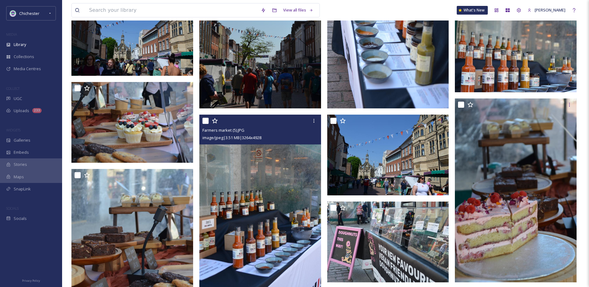
scroll to position [1646, 0]
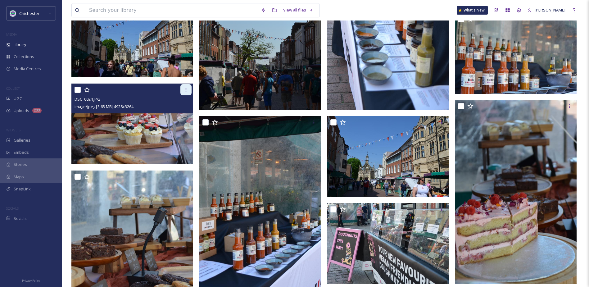
click at [187, 86] on div at bounding box center [185, 89] width 11 height 11
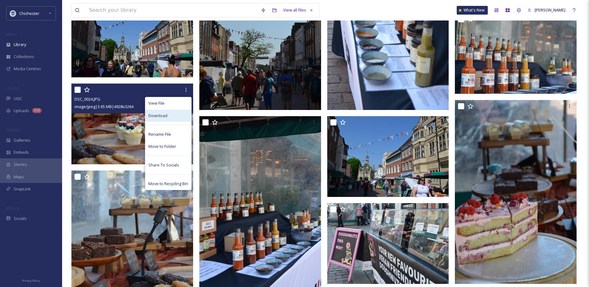
click at [163, 117] on span "Download" at bounding box center [157, 116] width 19 height 6
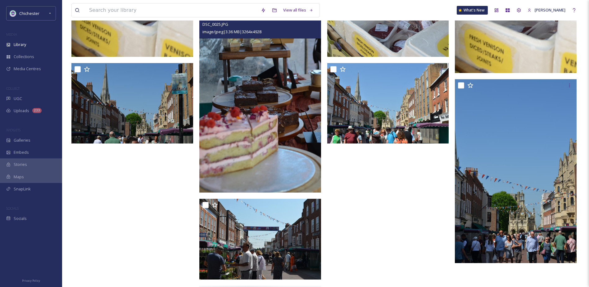
scroll to position [2143, 0]
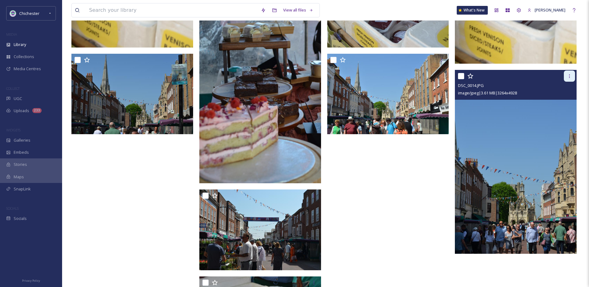
click at [573, 79] on div at bounding box center [569, 75] width 11 height 11
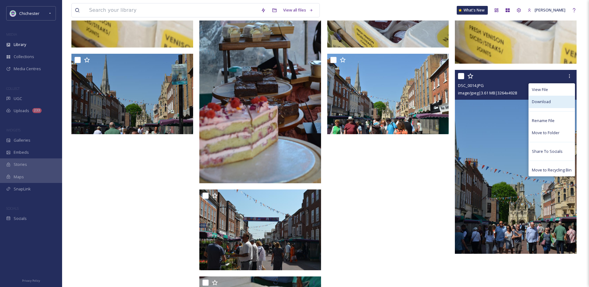
click at [539, 103] on span "Download" at bounding box center [541, 102] width 19 height 6
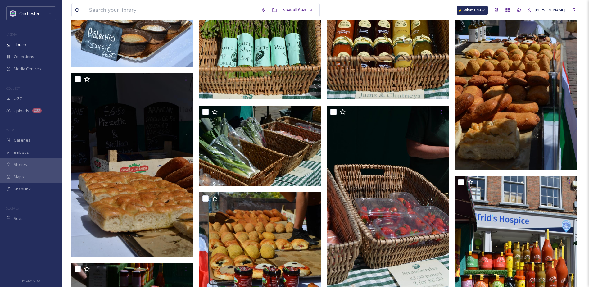
scroll to position [540, 0]
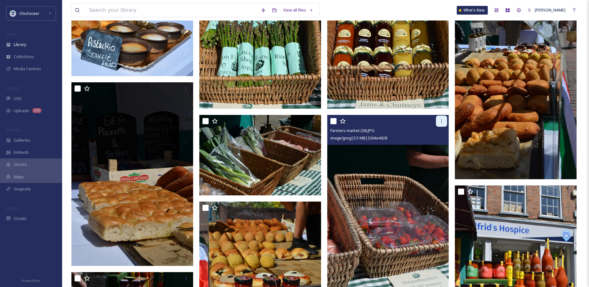
click at [438, 121] on div at bounding box center [441, 121] width 11 height 11
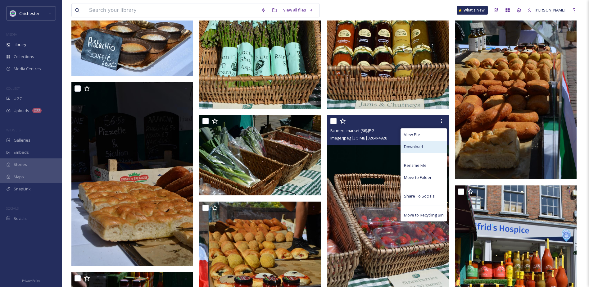
click at [424, 147] on div "Download" at bounding box center [424, 147] width 46 height 12
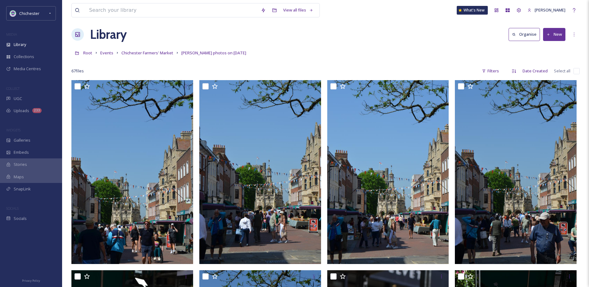
scroll to position [0, 0]
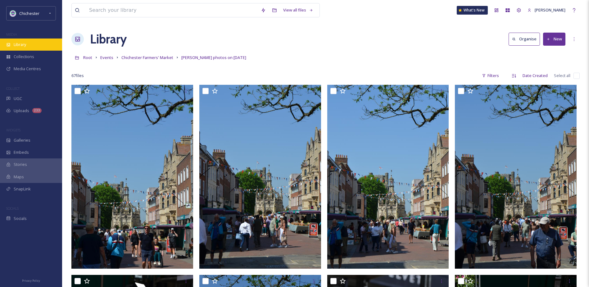
click at [12, 49] on div "Library" at bounding box center [31, 45] width 62 height 12
